Goal: Information Seeking & Learning: Check status

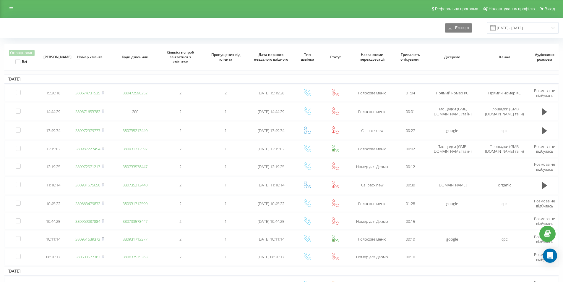
click at [168, 14] on div "Реферальна програма Налаштування профілю Вихід" at bounding box center [281, 9] width 563 height 18
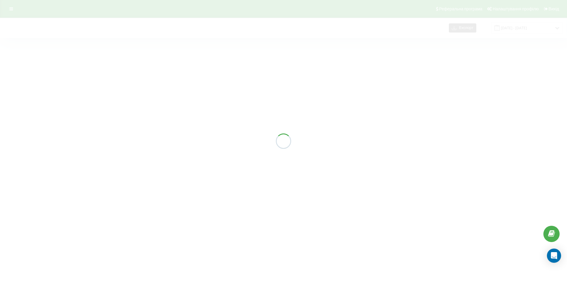
click at [73, 18] on div at bounding box center [283, 141] width 567 height 282
